Goal: Check status: Check status

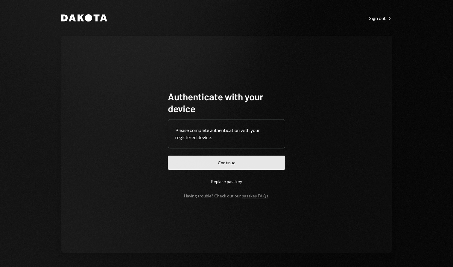
click at [201, 162] on button "Continue" at bounding box center [226, 163] width 117 height 14
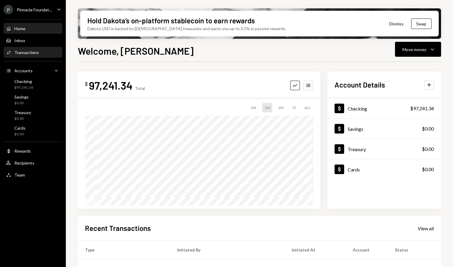
click at [42, 51] on div "Activities Transactions" at bounding box center [33, 52] width 54 height 5
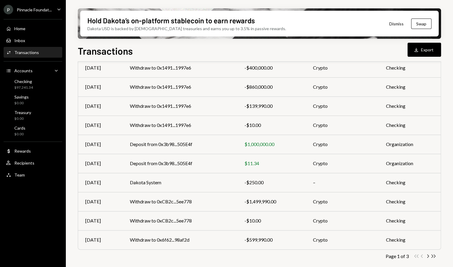
scroll to position [72, 0]
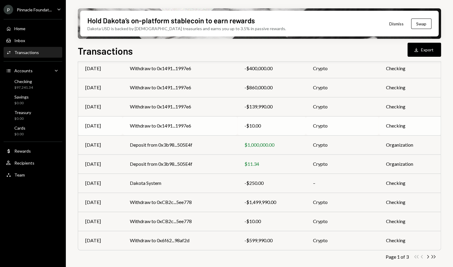
click at [165, 133] on td "Withdraw to 0x1491...1997e6" at bounding box center [180, 125] width 115 height 19
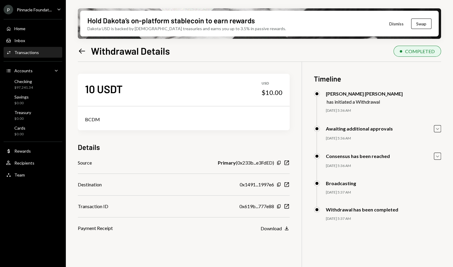
click at [37, 54] on div "Transactions" at bounding box center [26, 52] width 25 height 5
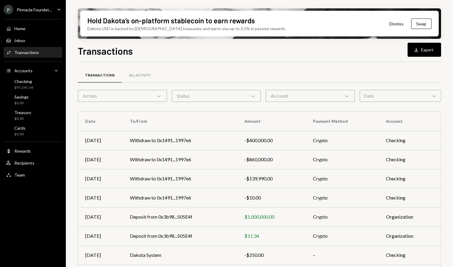
click at [36, 34] on div "Home Home Inbox Inbox Activities Transactions Accounts Accounts Caret Down Chec…" at bounding box center [33, 99] width 66 height 166
